Goal: Transaction & Acquisition: Obtain resource

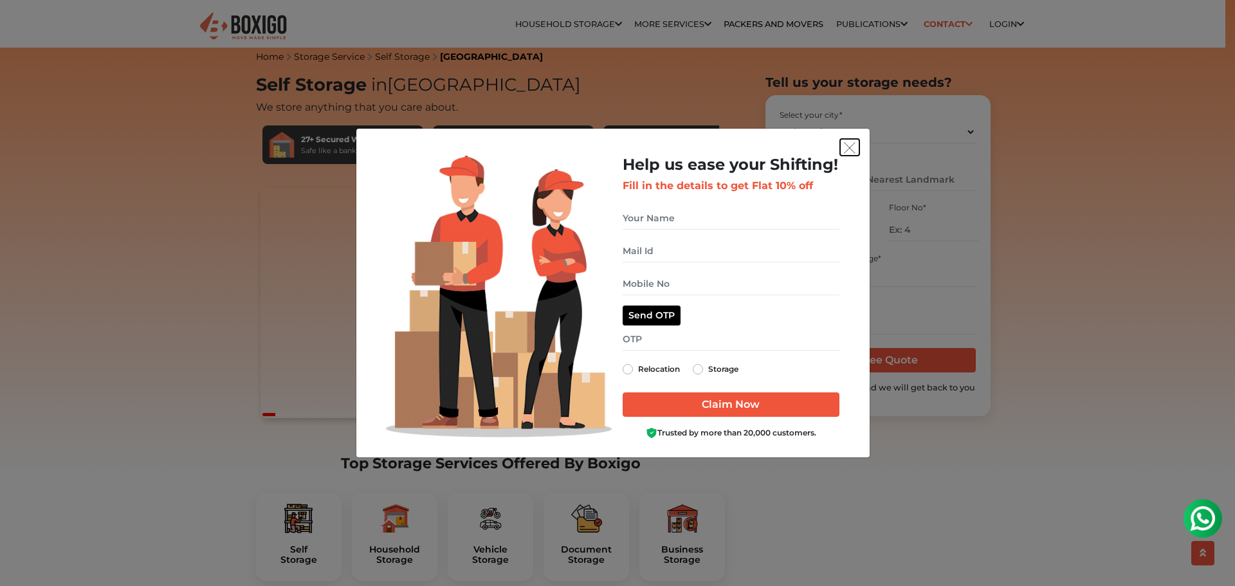
click at [853, 147] on img "get free quote dialog" at bounding box center [850, 148] width 12 height 12
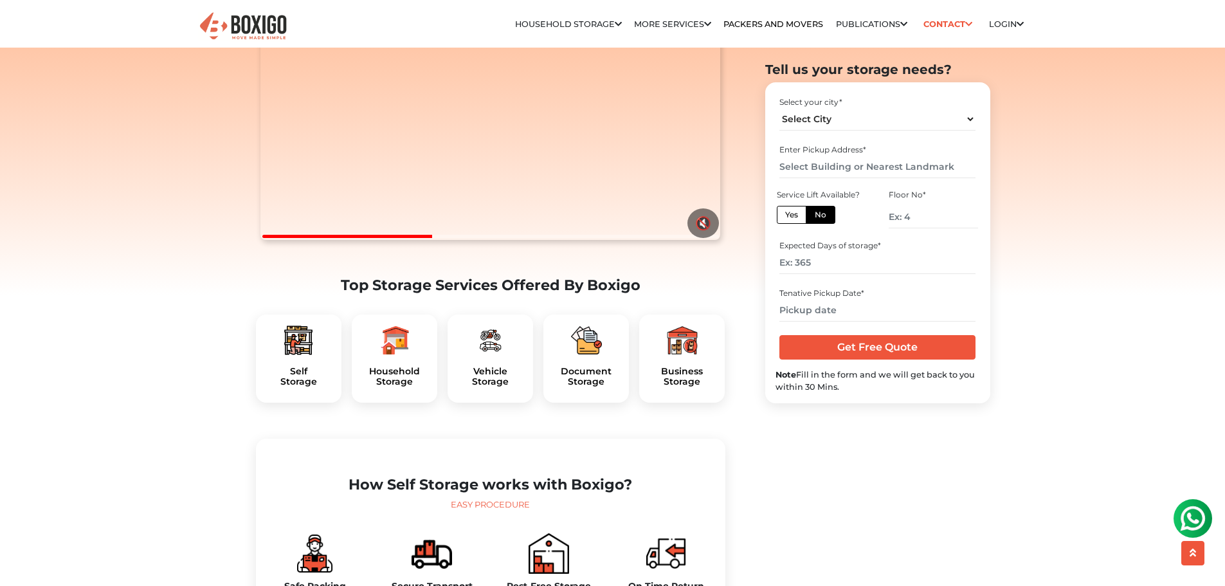
scroll to position [185, 0]
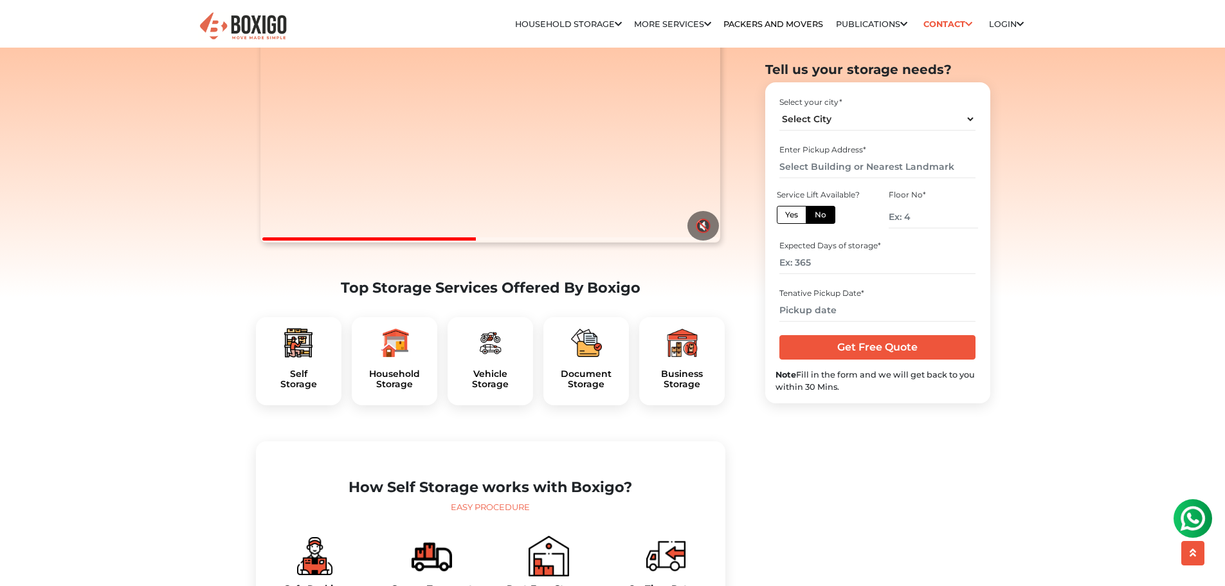
click at [384, 390] on div "Household Storage" at bounding box center [395, 361] width 86 height 89
click at [975, 120] on select "Select City Bangalore Bengaluru Bhopal Bhubaneswar Chennai Coimbatore Cuttack D…" at bounding box center [878, 119] width 196 height 23
select select "[GEOGRAPHIC_DATA]"
click at [780, 108] on select "Select City Bangalore Bengaluru Bhopal Bhubaneswar Chennai Coimbatore Cuttack D…" at bounding box center [878, 119] width 196 height 23
click at [893, 161] on input "text" at bounding box center [878, 167] width 196 height 23
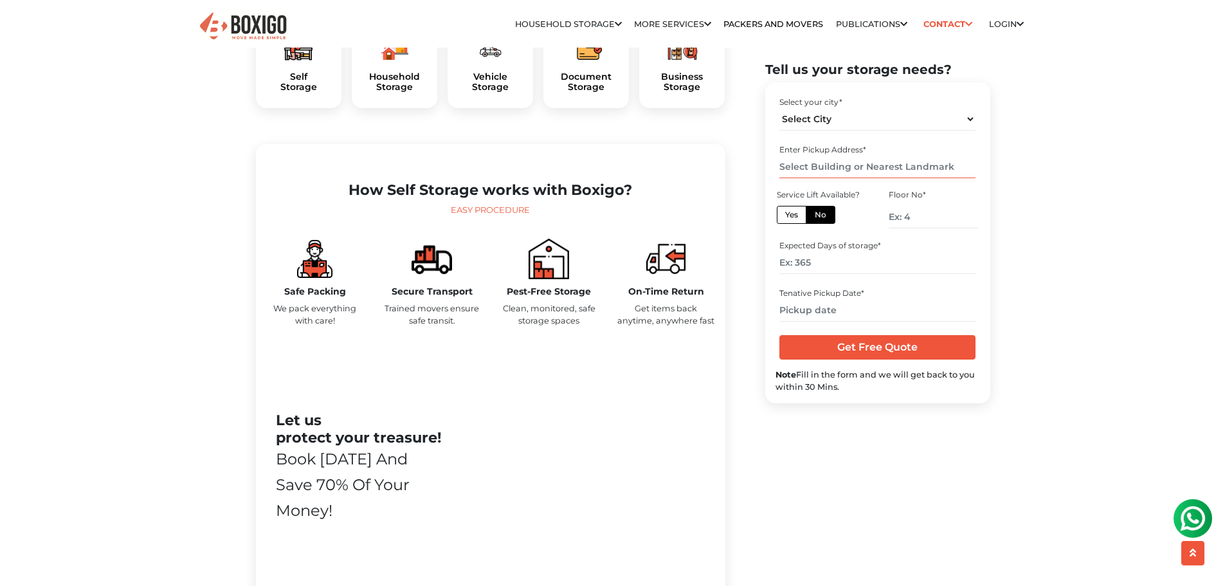
scroll to position [482, 0]
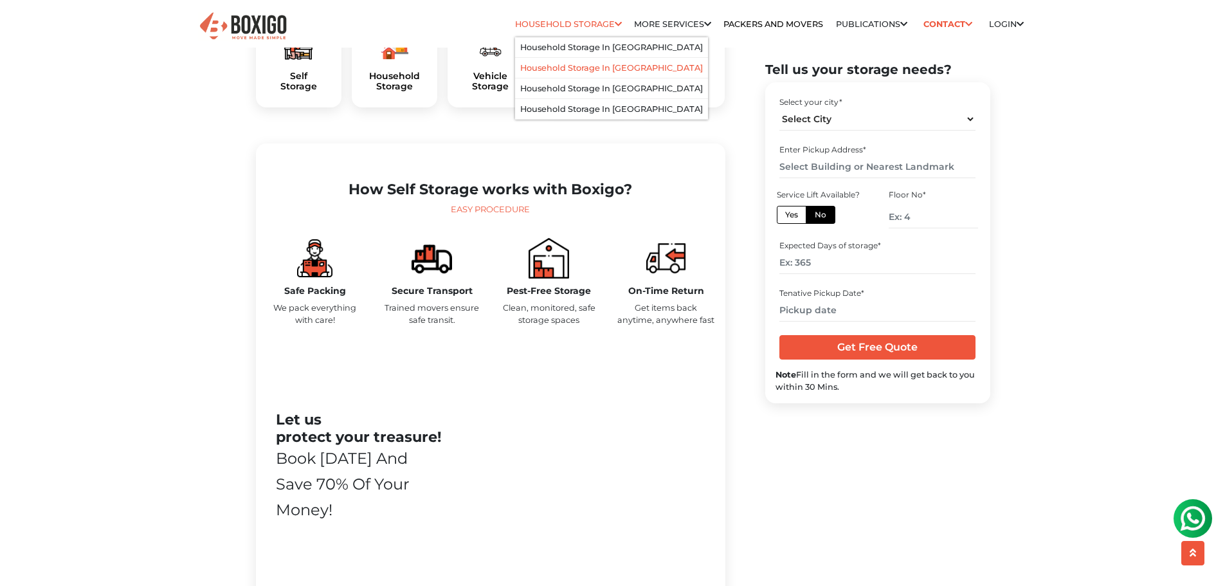
click at [589, 62] on li "Household Storage in [GEOGRAPHIC_DATA]" at bounding box center [611, 68] width 193 height 21
click at [592, 64] on link "Household Storage in [GEOGRAPHIC_DATA]" at bounding box center [611, 68] width 183 height 10
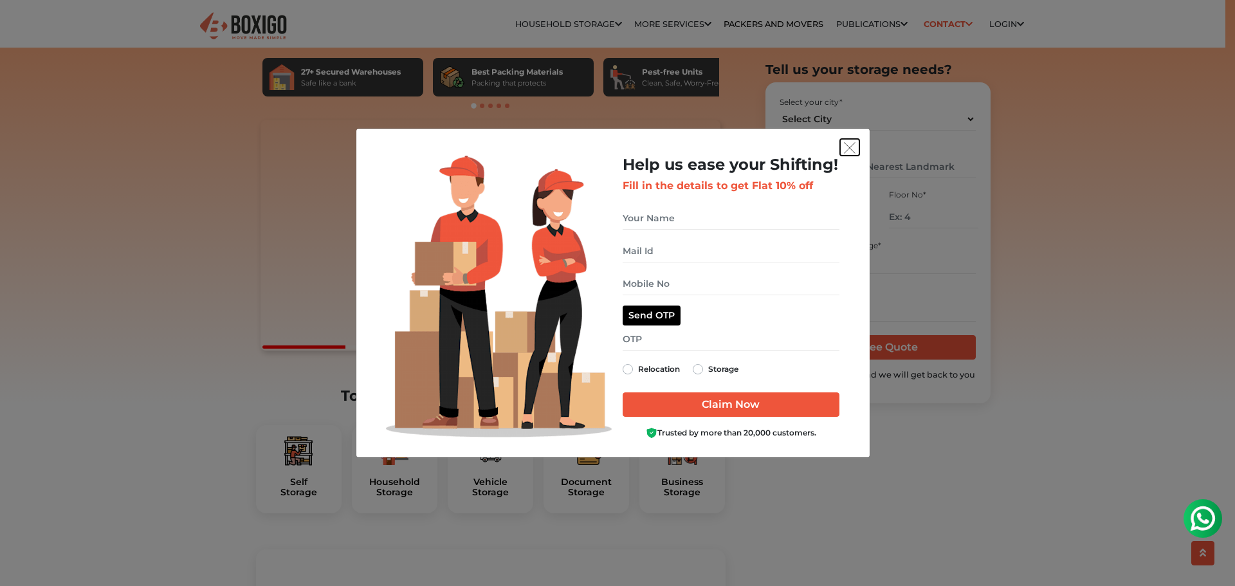
click at [848, 147] on img "get free quote dialog" at bounding box center [850, 148] width 12 height 12
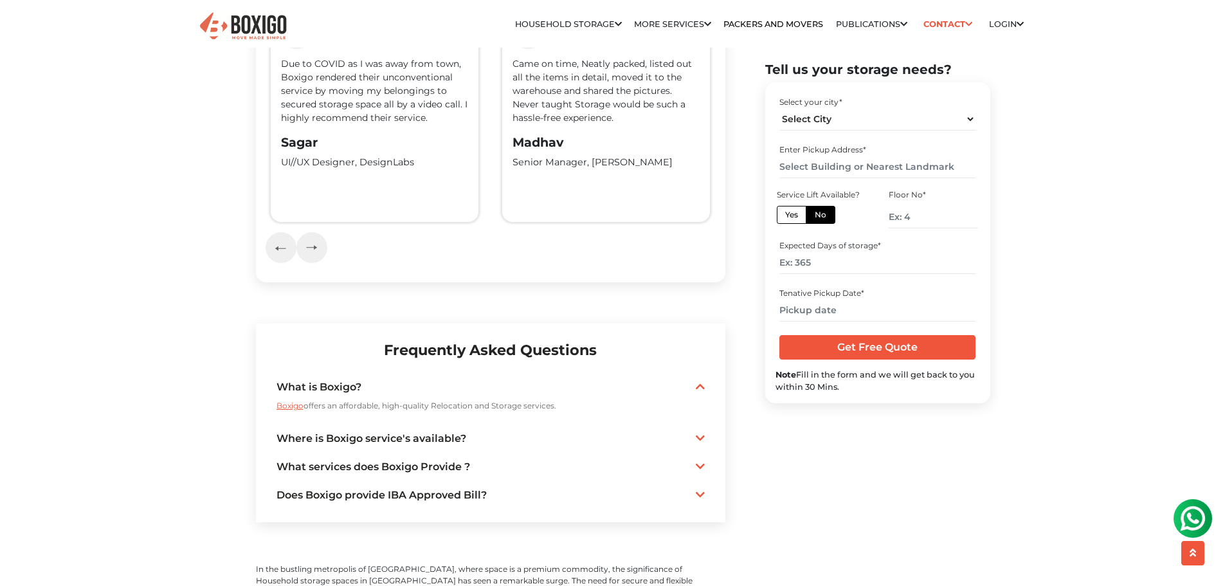
scroll to position [2537, 0]
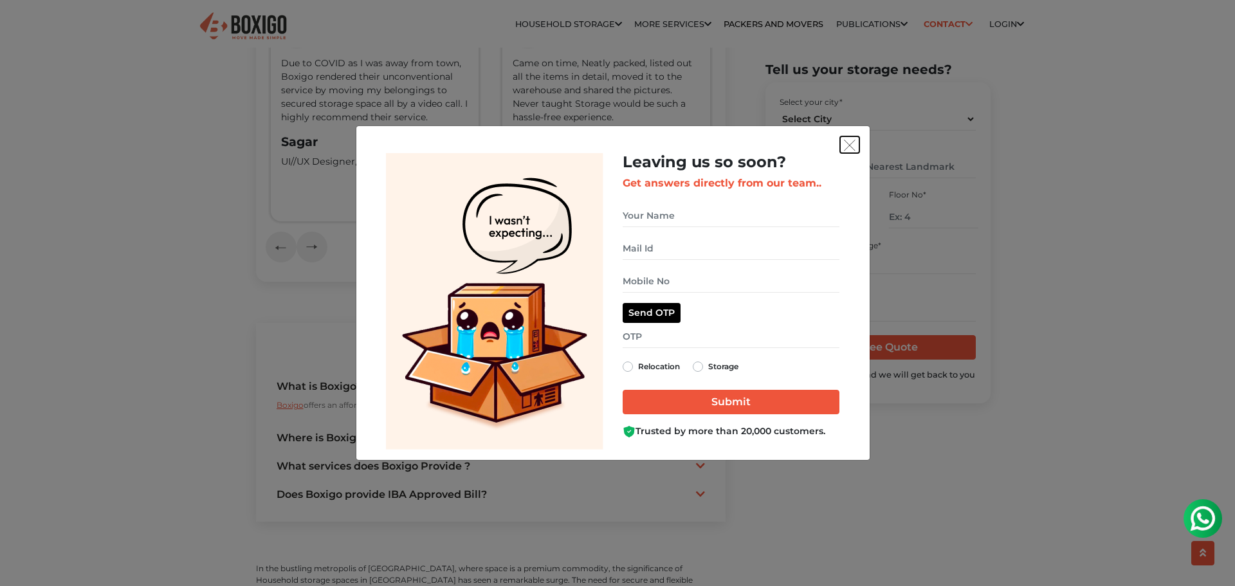
click at [848, 143] on img "get free quote dialog" at bounding box center [850, 146] width 12 height 12
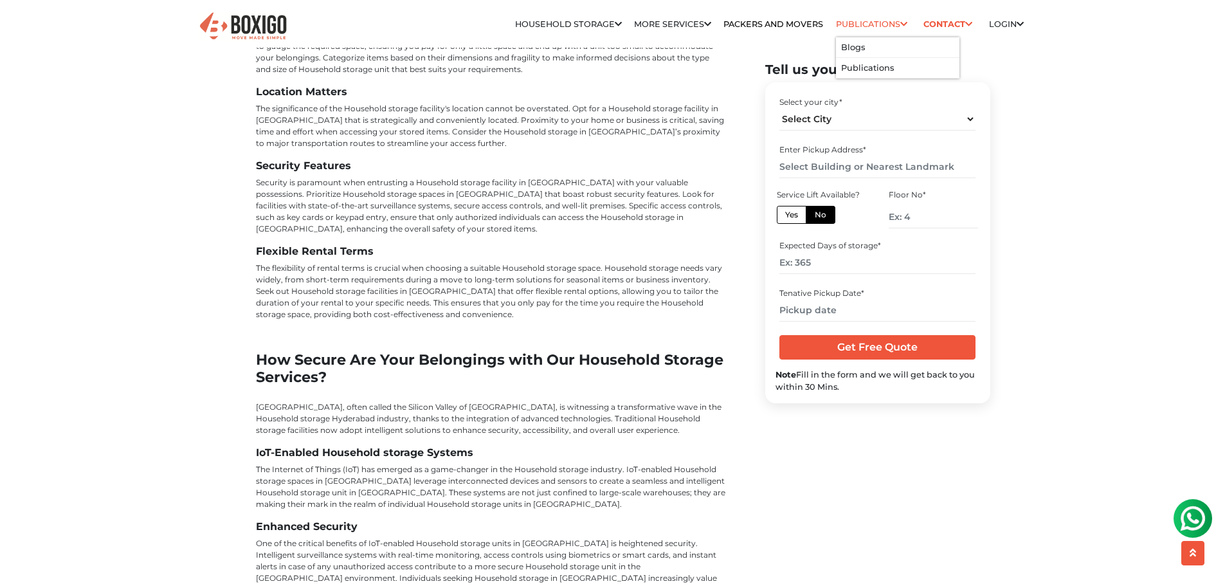
scroll to position [4136, 0]
click at [909, 119] on select "Select City Bangalore Bengaluru Bhopal Bhubaneswar Chennai Coimbatore Cuttack D…" at bounding box center [878, 119] width 196 height 23
select select "[GEOGRAPHIC_DATA]"
click at [780, 108] on select "Select City Bangalore Bengaluru Bhopal Bhubaneswar Chennai Coimbatore Cuttack D…" at bounding box center [878, 119] width 196 height 23
click at [877, 168] on input "text" at bounding box center [878, 167] width 196 height 23
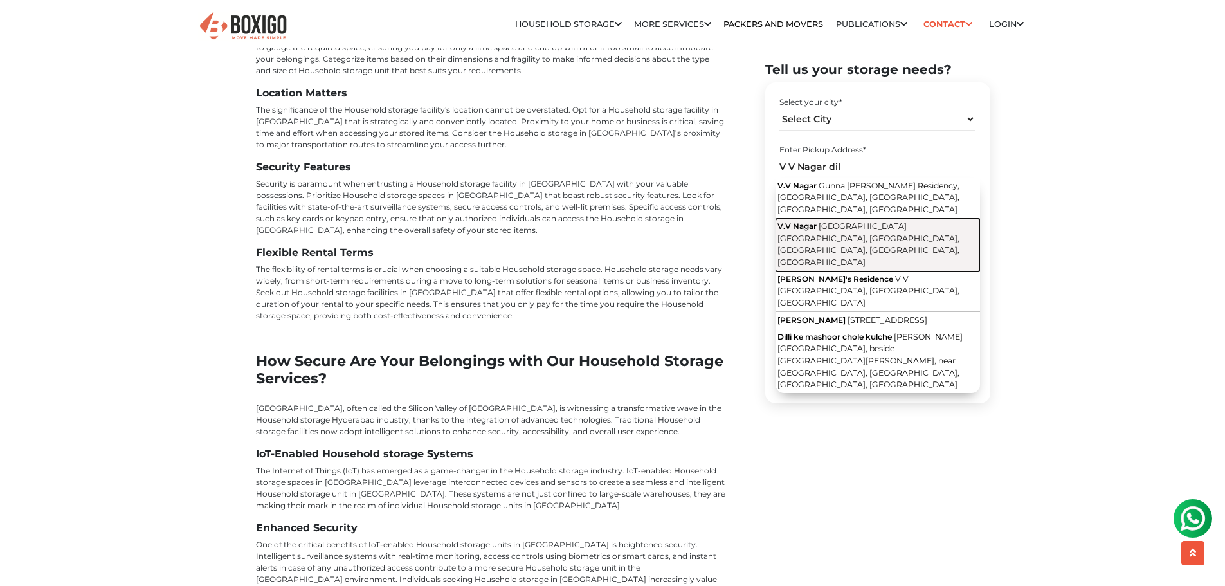
click at [866, 240] on span "Bus Stand Road, Saroornagar, Gunna Sithram Reddy Residency, Vivekananda Nagar, …" at bounding box center [869, 244] width 182 height 46
type input "V.V Nagar, Bus Stand Road, Saroornagar, Gunna Sithram Reddy Residency, Vivekana…"
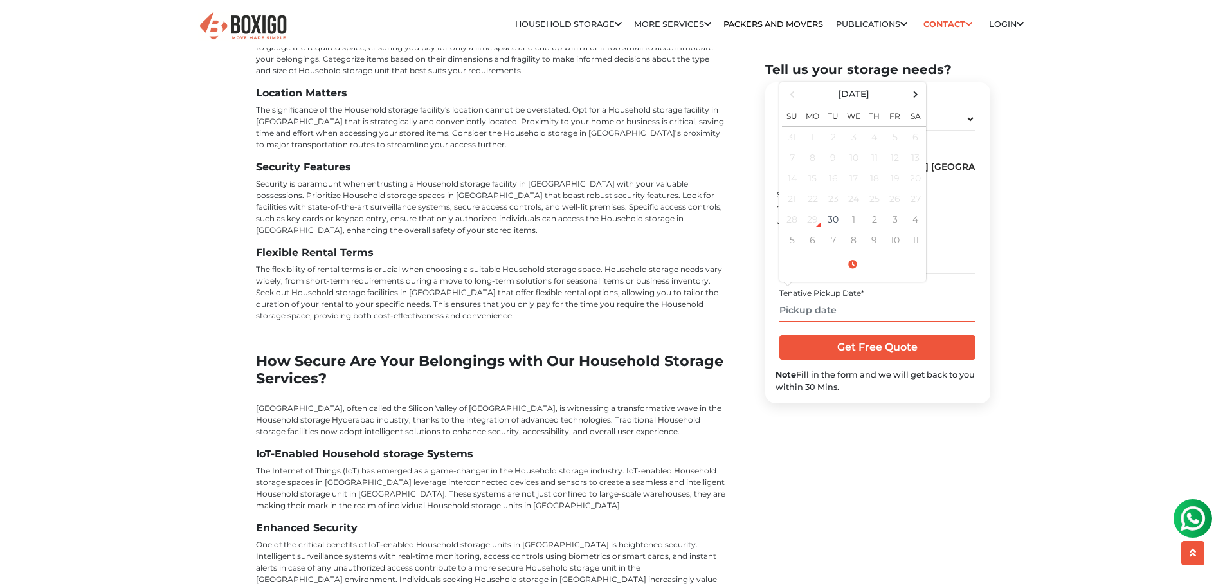
click at [840, 307] on input "text" at bounding box center [878, 310] width 196 height 23
click at [918, 92] on span at bounding box center [915, 94] width 17 height 17
click at [909, 217] on td "1" at bounding box center [916, 219] width 21 height 21
click at [829, 311] on input "11/01/2025 12:00 AM" at bounding box center [878, 310] width 196 height 23
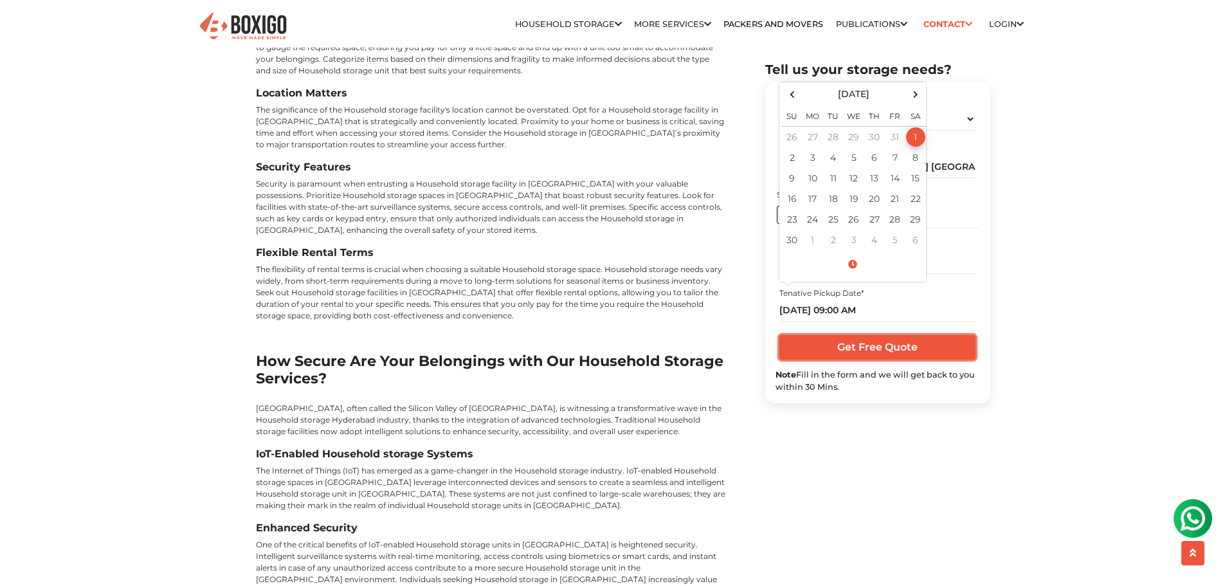
type input "11/01/2025 9:00 AM"
click at [871, 342] on input "Get Free Quote" at bounding box center [878, 347] width 196 height 24
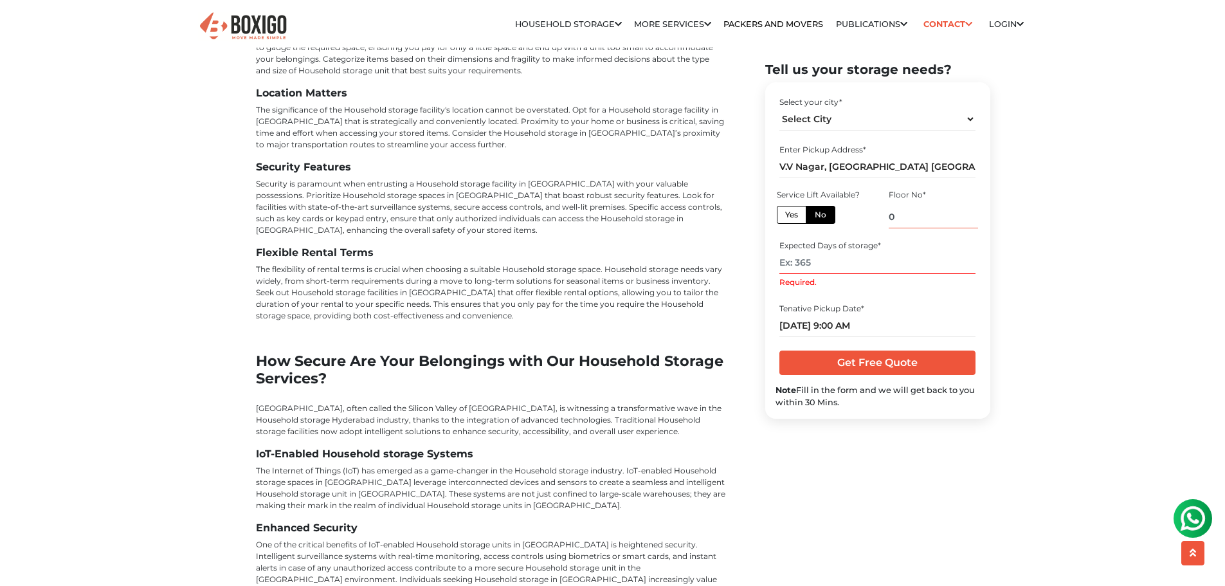
type input "0"
click at [883, 368] on input "Get Free Quote" at bounding box center [878, 363] width 196 height 24
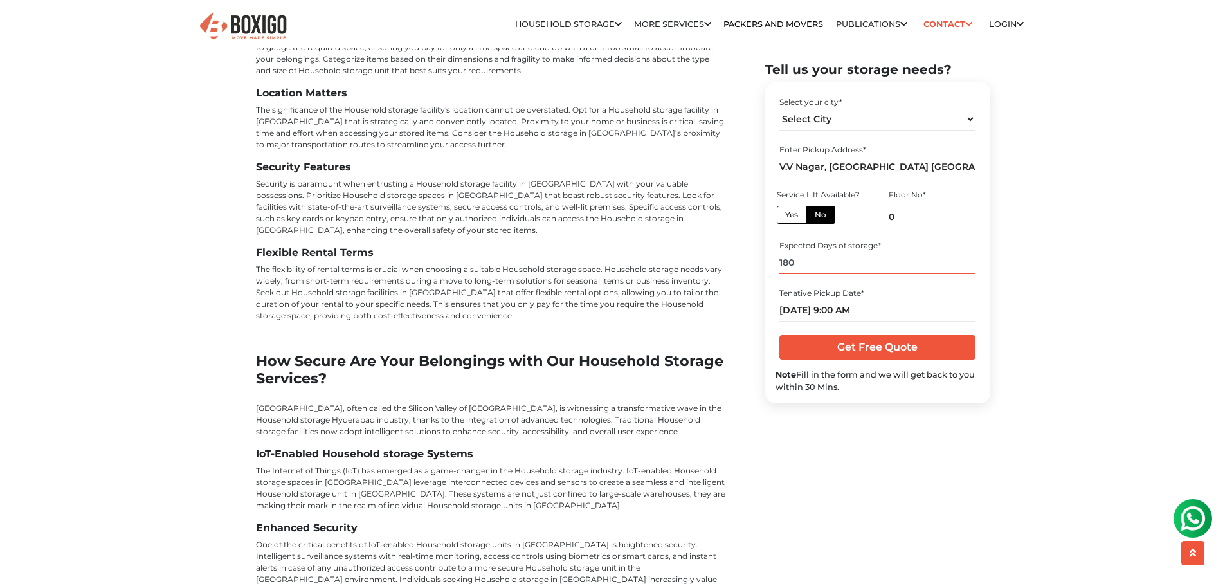
type input "180"
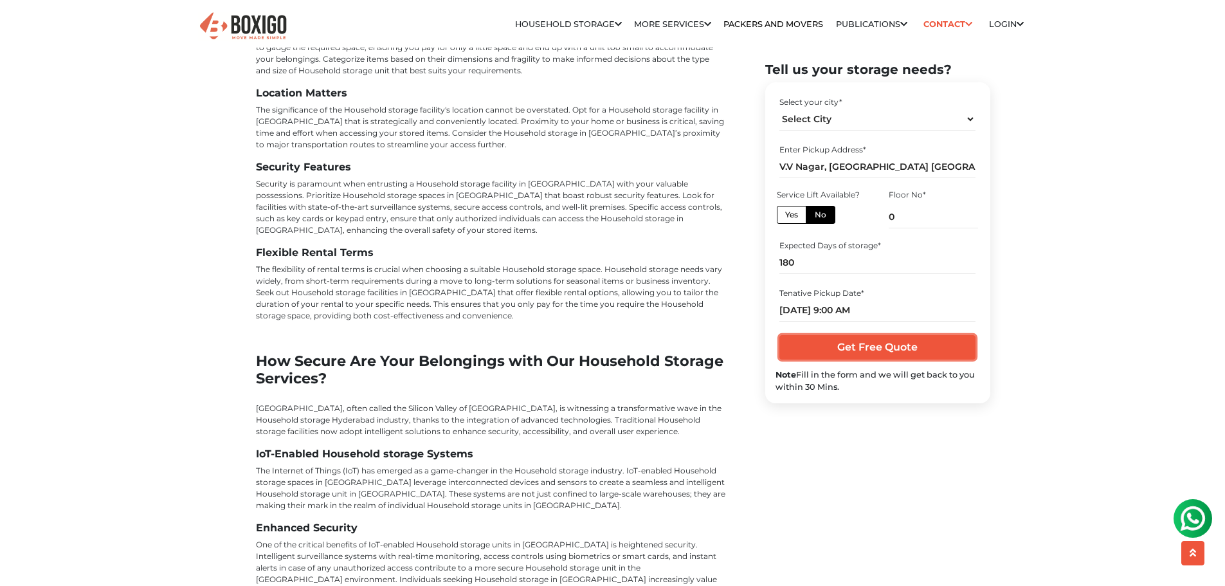
click at [947, 344] on input "Get Free Quote" at bounding box center [878, 347] width 196 height 24
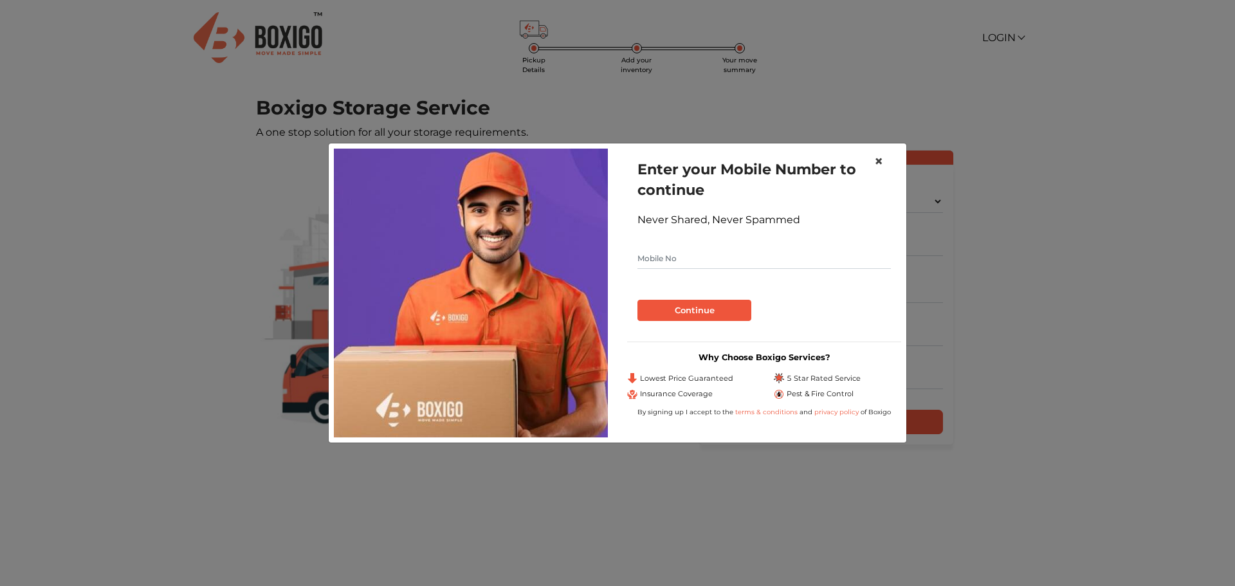
click at [879, 165] on span "×" at bounding box center [878, 161] width 9 height 19
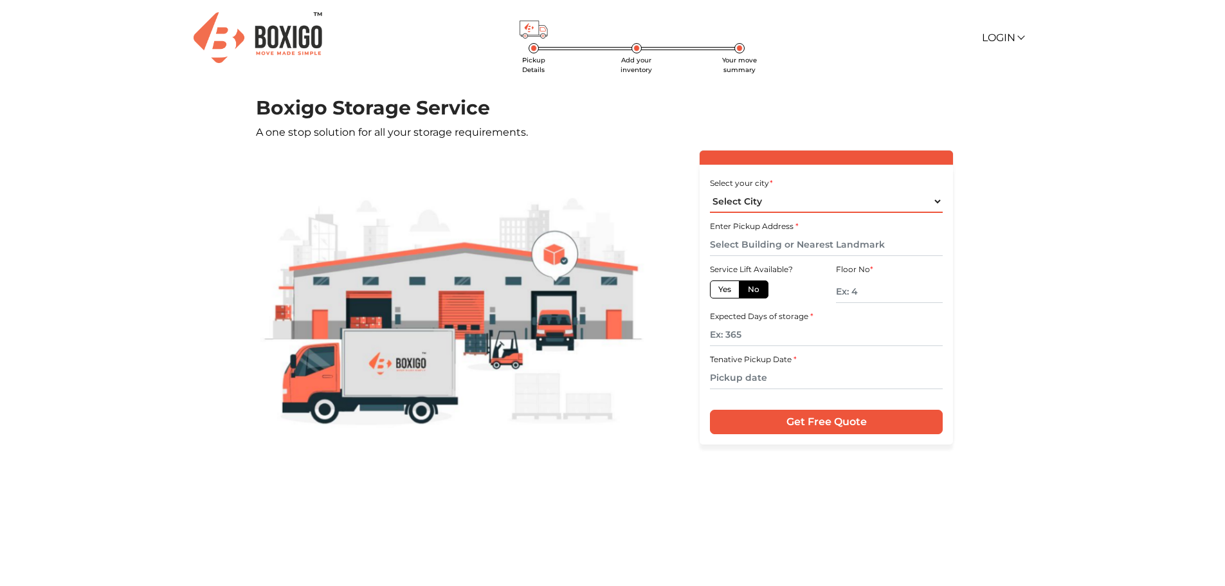
click at [936, 203] on select "Select City Bangalore Bengaluru Bhopal Bhubaneswar Chennai Coimbatore Cuttack D…" at bounding box center [826, 201] width 233 height 23
select select "[GEOGRAPHIC_DATA]"
click at [710, 190] on select "Select City Bangalore Bengaluru Bhopal Bhubaneswar Chennai Coimbatore Cuttack D…" at bounding box center [826, 201] width 233 height 23
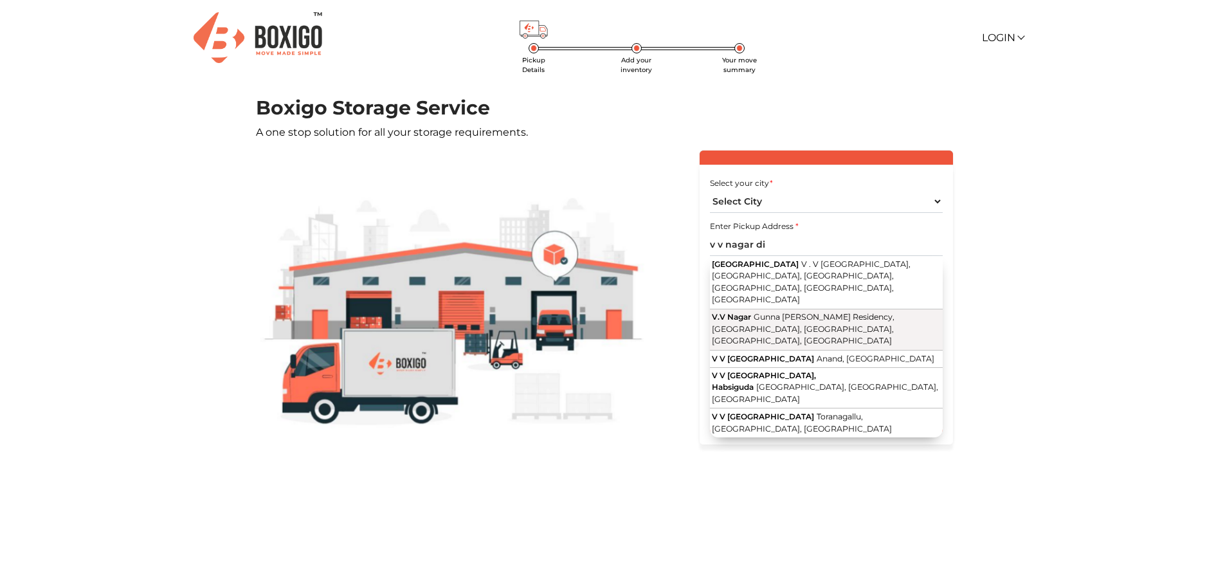
click at [890, 309] on button "V.V Nagar Gunna Sithram Reddy Residency, Vivekananda Nagar, Dilsukhnagar, Hyder…" at bounding box center [826, 329] width 233 height 41
type input "V.V Nagar, Gunna Sithram Reddy Residency, Vivekananda Nagar, Dilsukhnagar, Hyde…"
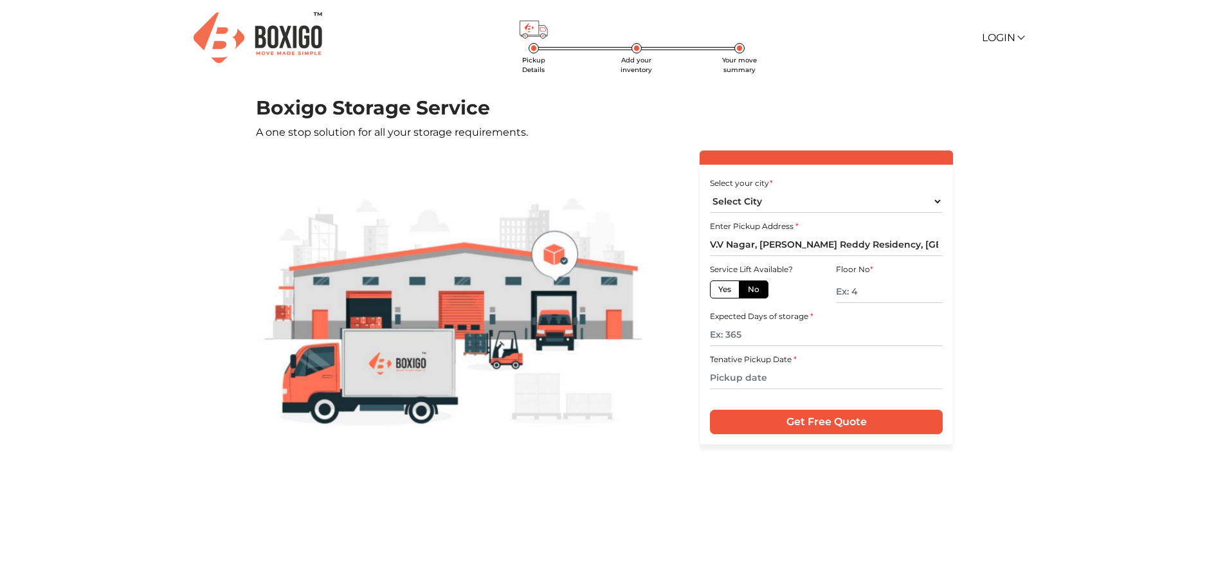
click at [756, 287] on label "No" at bounding box center [754, 289] width 30 height 18
click at [756, 287] on input "No" at bounding box center [752, 288] width 8 height 8
click at [876, 286] on input "text" at bounding box center [889, 291] width 107 height 23
type input "0"
type input "365"
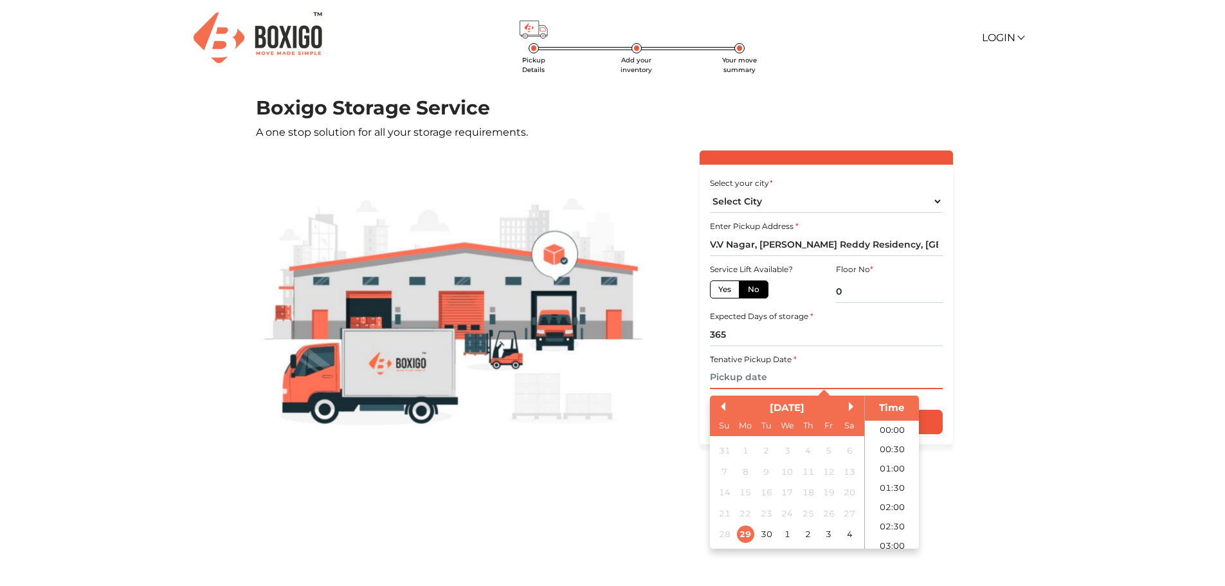
scroll to position [409, 0]
click at [848, 405] on div "September 2025" at bounding box center [787, 408] width 154 height 15
click at [852, 406] on button "Next Month" at bounding box center [853, 406] width 9 height 9
click at [847, 533] on div "1" at bounding box center [849, 533] width 17 height 17
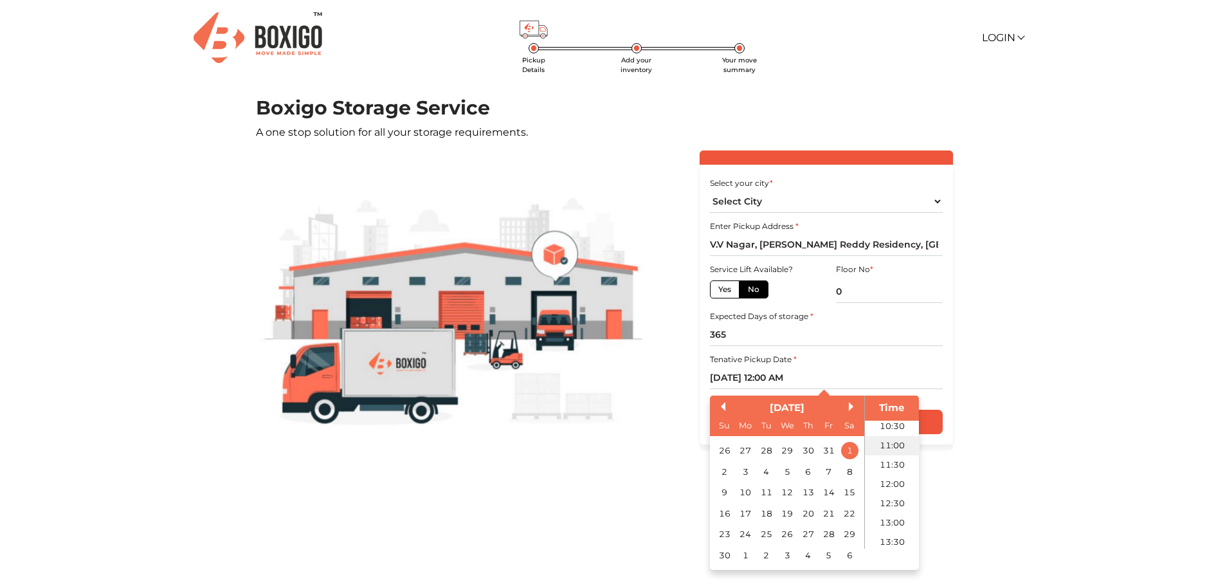
click at [886, 441] on li "11:00" at bounding box center [892, 444] width 55 height 19
type input "01/11/2025 11:00 AM"
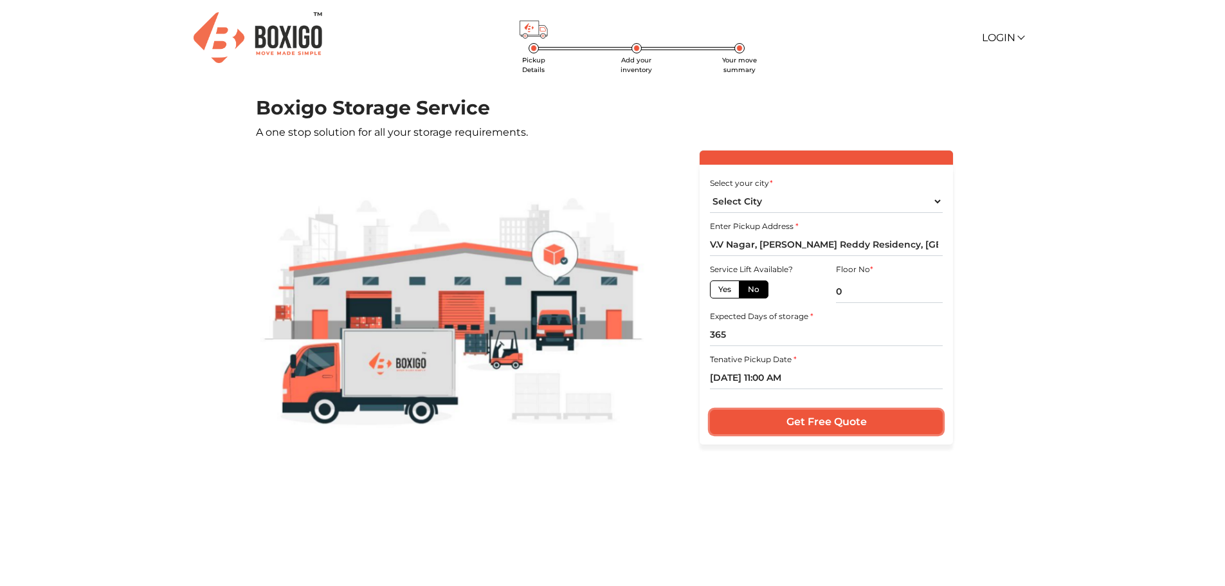
click at [858, 419] on input "Get Free Quote" at bounding box center [826, 422] width 233 height 24
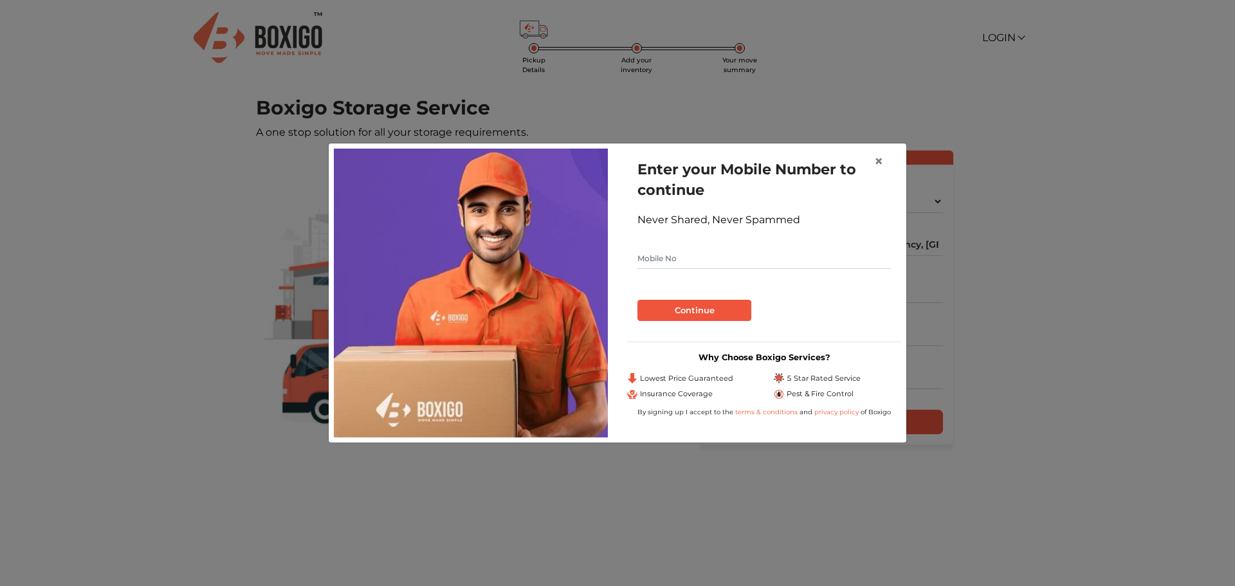
click at [702, 257] on input "text" at bounding box center [763, 258] width 253 height 21
click at [706, 308] on button "Continue" at bounding box center [694, 311] width 114 height 22
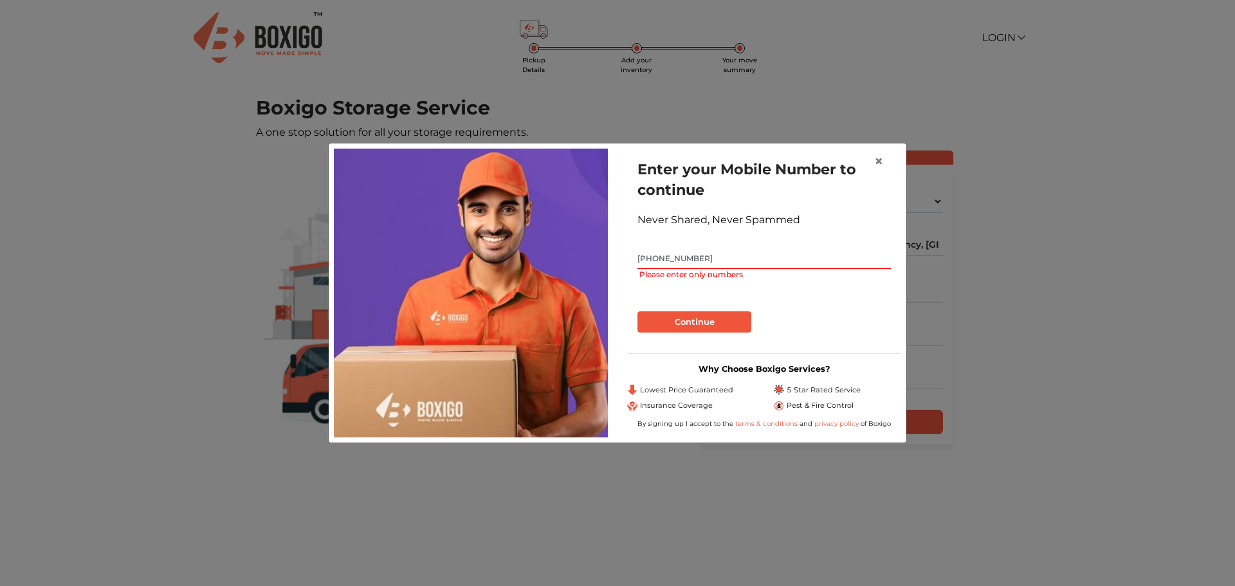
click at [646, 256] on input "+1-832704-0834" at bounding box center [763, 258] width 253 height 21
click at [673, 261] on input "1-832704-0834" at bounding box center [763, 258] width 253 height 21
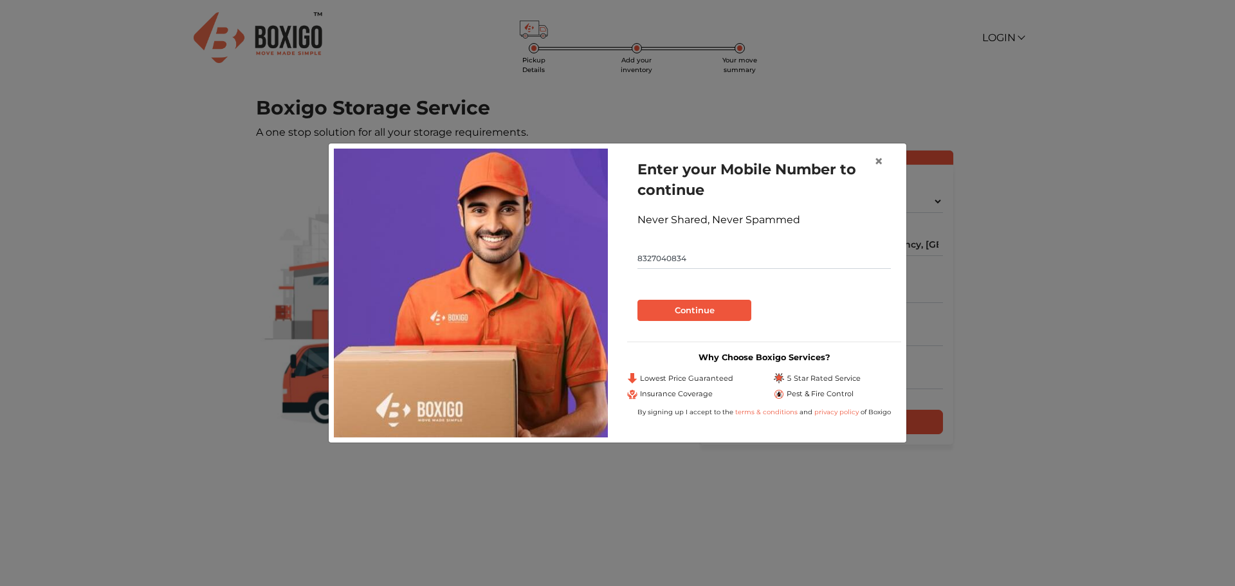
type input "8327040834"
click at [706, 314] on button "Continue" at bounding box center [694, 311] width 114 height 22
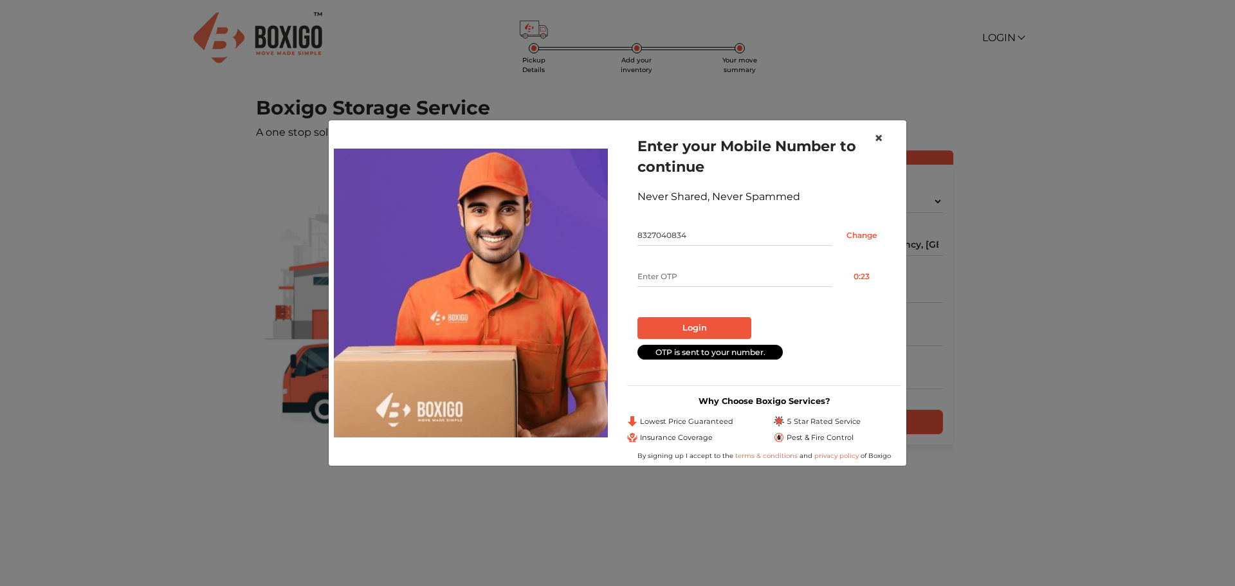
click at [881, 132] on span "×" at bounding box center [878, 138] width 9 height 19
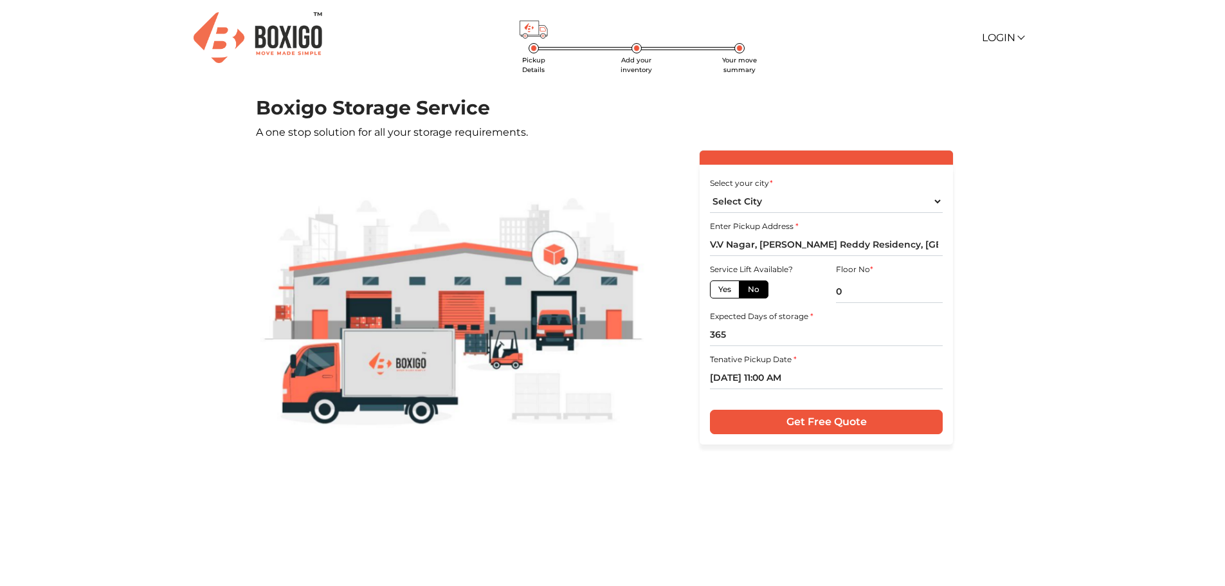
click at [310, 38] on img at bounding box center [258, 37] width 129 height 51
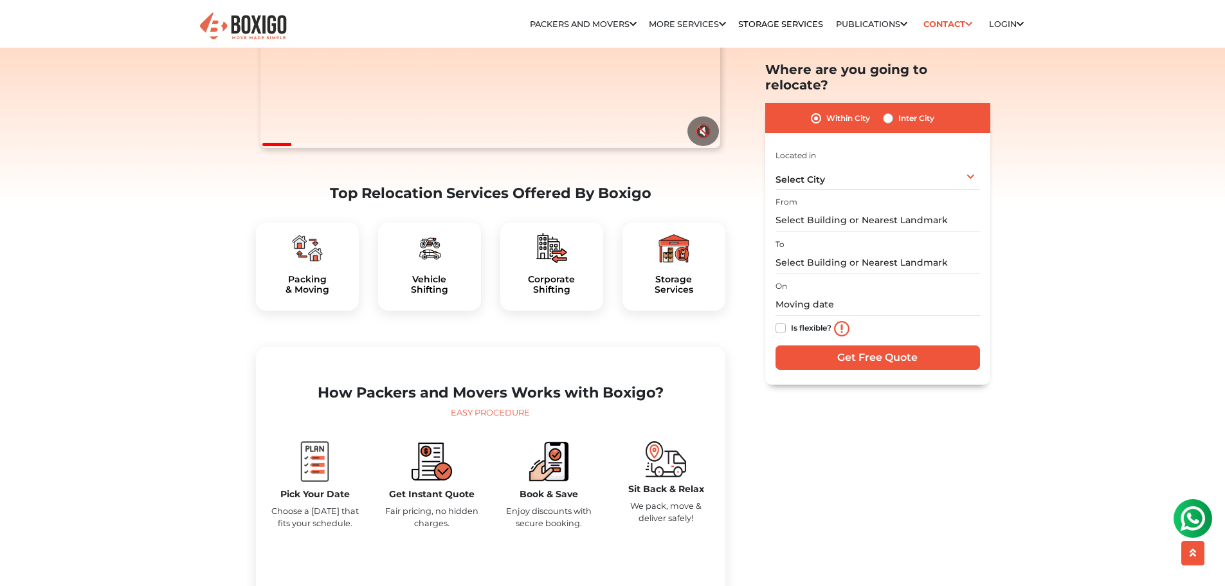
click at [1196, 516] on img at bounding box center [1193, 519] width 26 height 26
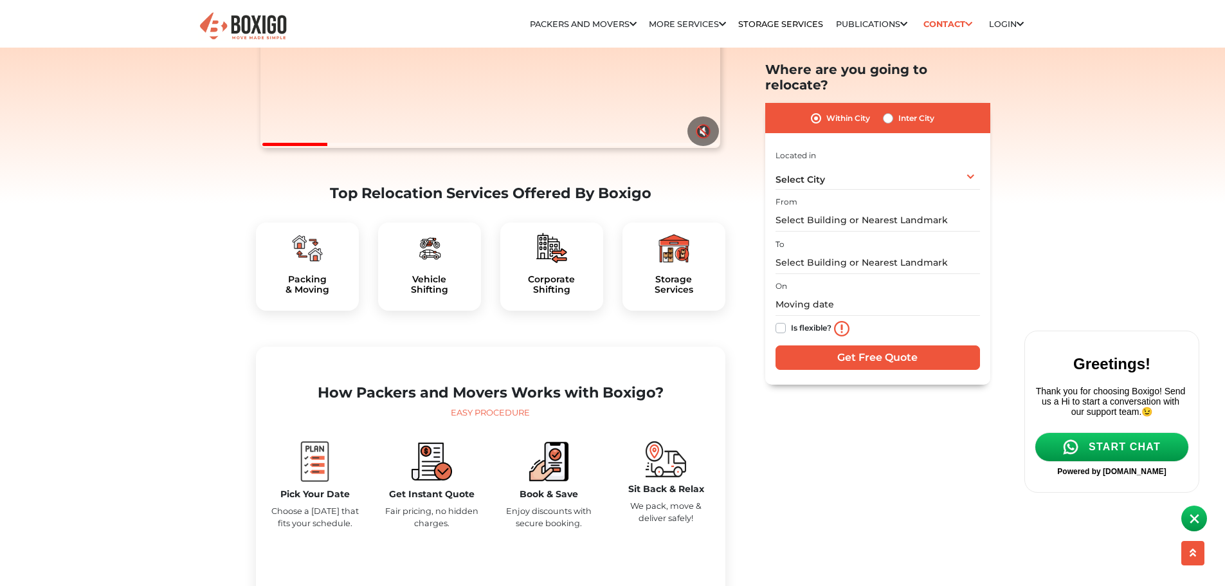
click at [1123, 453] on span "START CHAT" at bounding box center [1125, 447] width 72 height 12
